Goal: Information Seeking & Learning: Find contact information

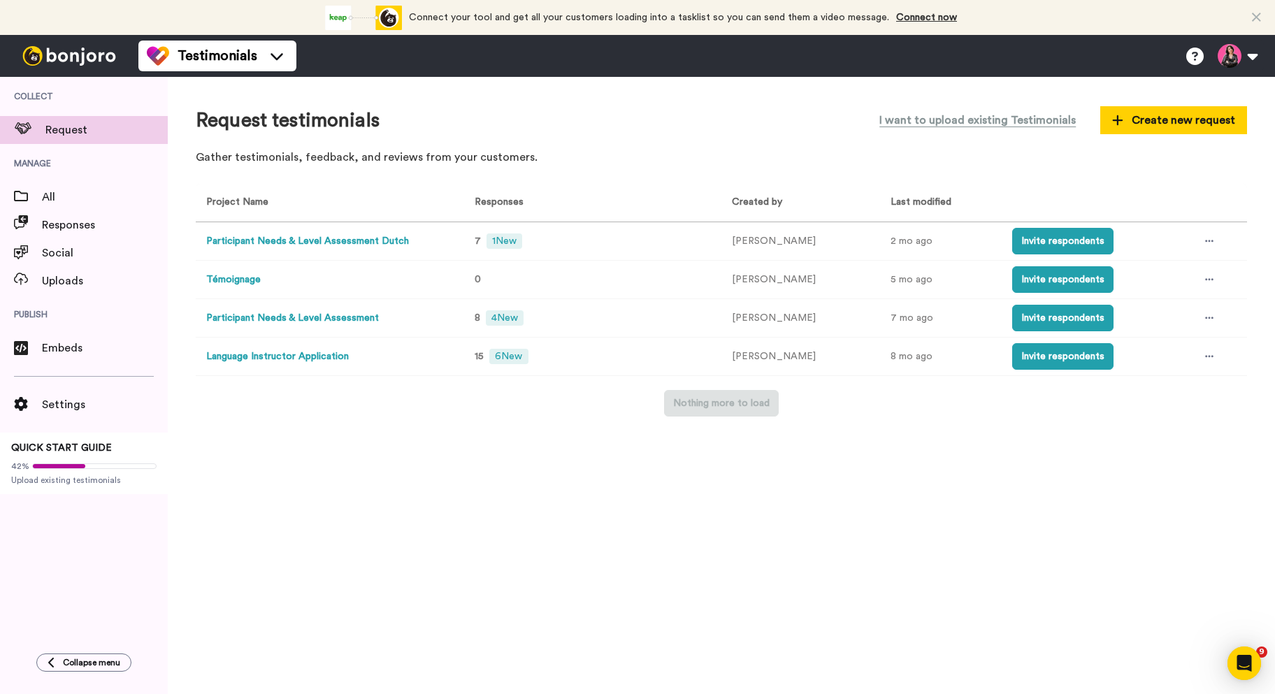
click at [367, 248] on button "Participant Needs & Level Assessment Dutch" at bounding box center [307, 241] width 203 height 15
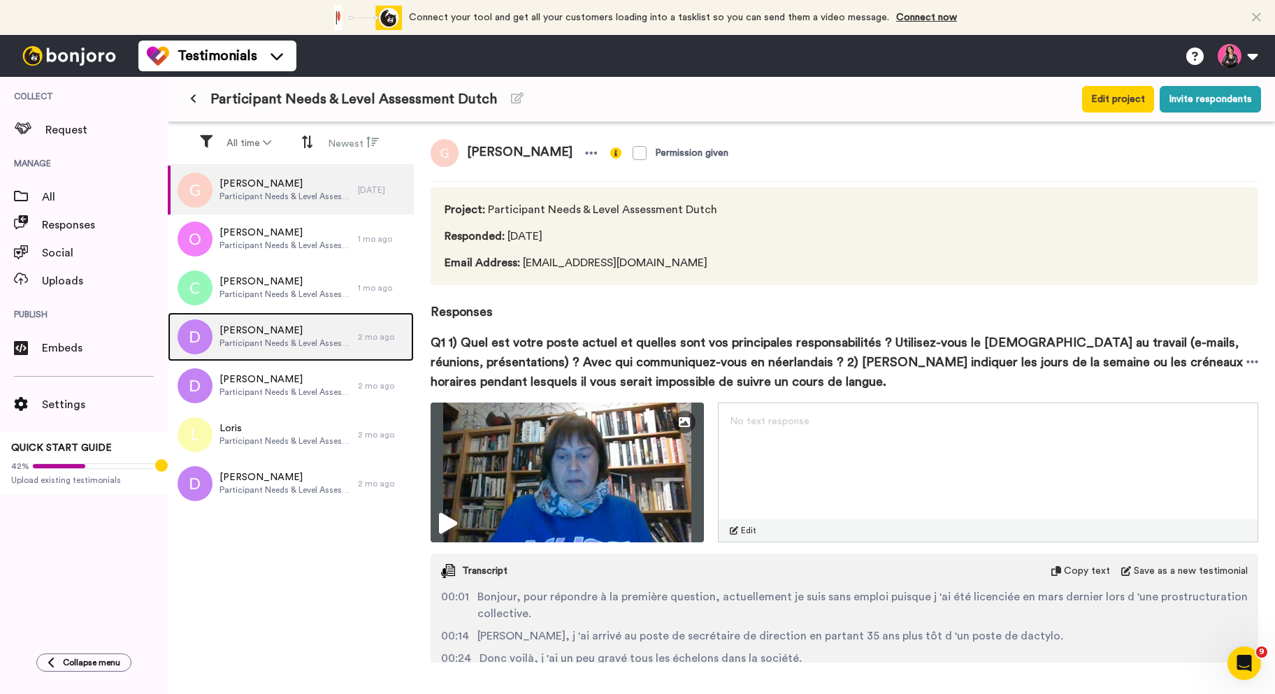
click at [275, 339] on span "Participant Needs & Level Assessment Dutch" at bounding box center [285, 343] width 131 height 11
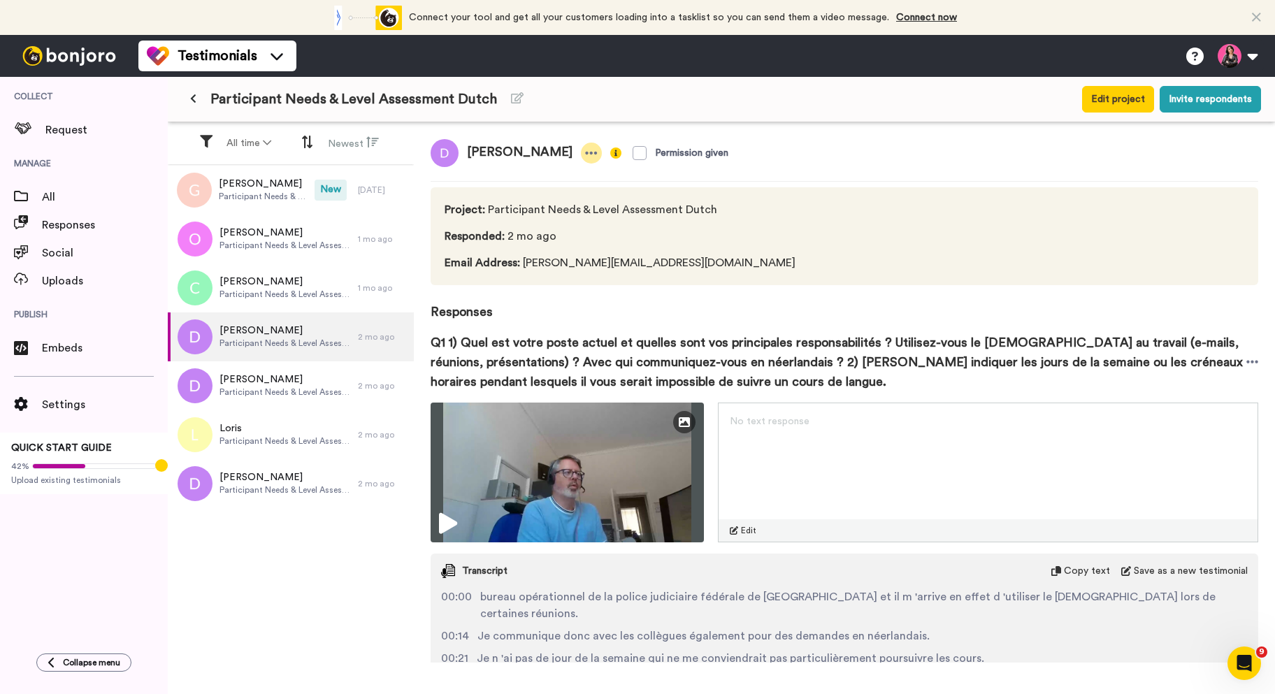
click at [586, 154] on icon at bounding box center [592, 153] width 12 height 3
click at [671, 308] on span "Responses" at bounding box center [845, 303] width 828 height 36
drag, startPoint x: 687, startPoint y: 264, endPoint x: 522, endPoint y: 269, distance: 165.1
click at [522, 269] on span "Email Address : [PERSON_NAME][EMAIL_ADDRESS][DOMAIN_NAME]" at bounding box center [620, 263] width 351 height 17
copy span "[PERSON_NAME][EMAIL_ADDRESS][DOMAIN_NAME]"
